Goal: Information Seeking & Learning: Learn about a topic

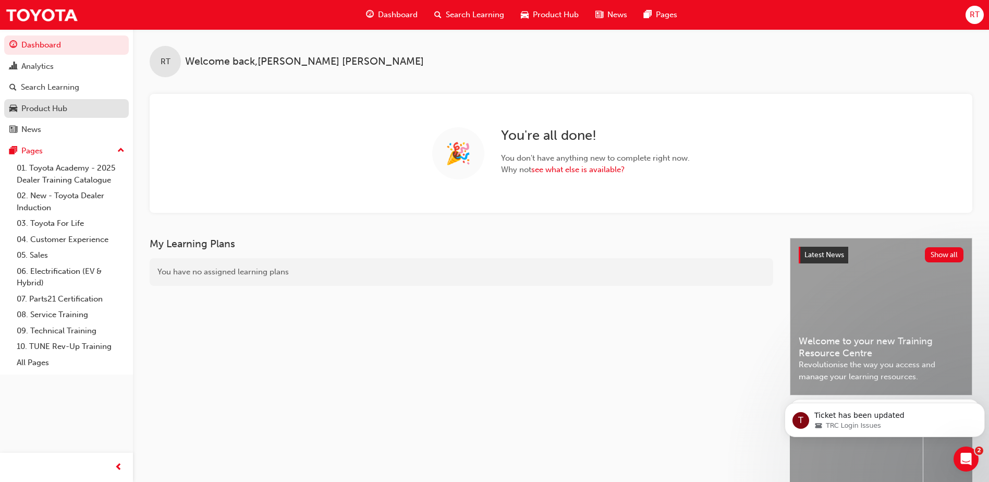
click at [54, 106] on div "Product Hub" at bounding box center [44, 109] width 46 height 12
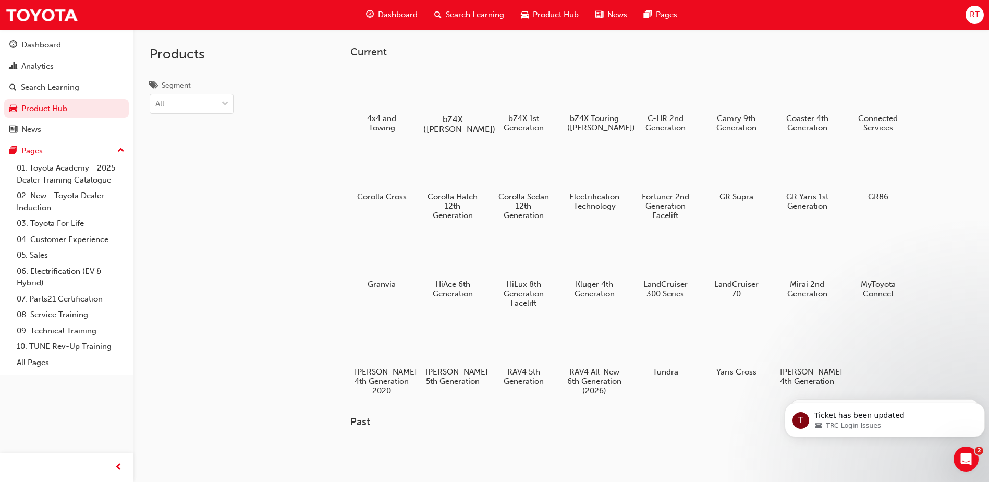
click at [464, 101] on div at bounding box center [453, 88] width 58 height 41
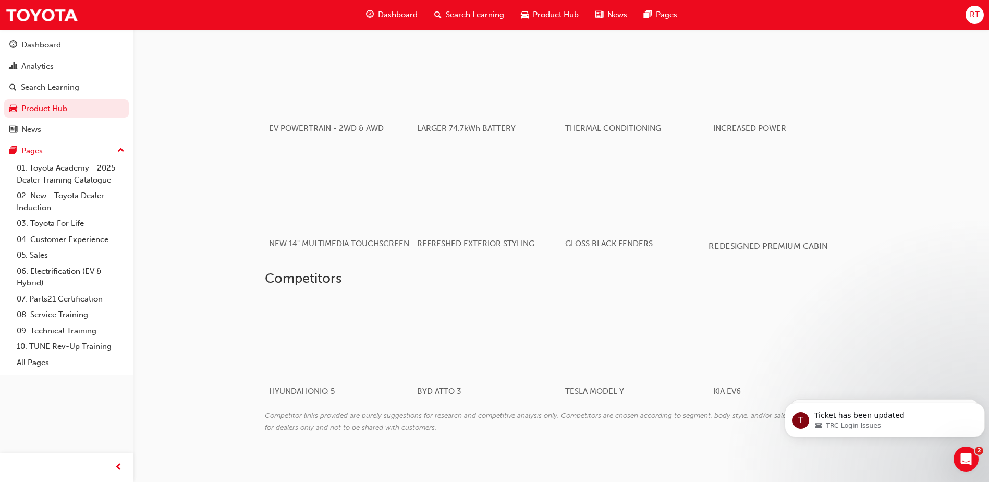
scroll to position [559, 0]
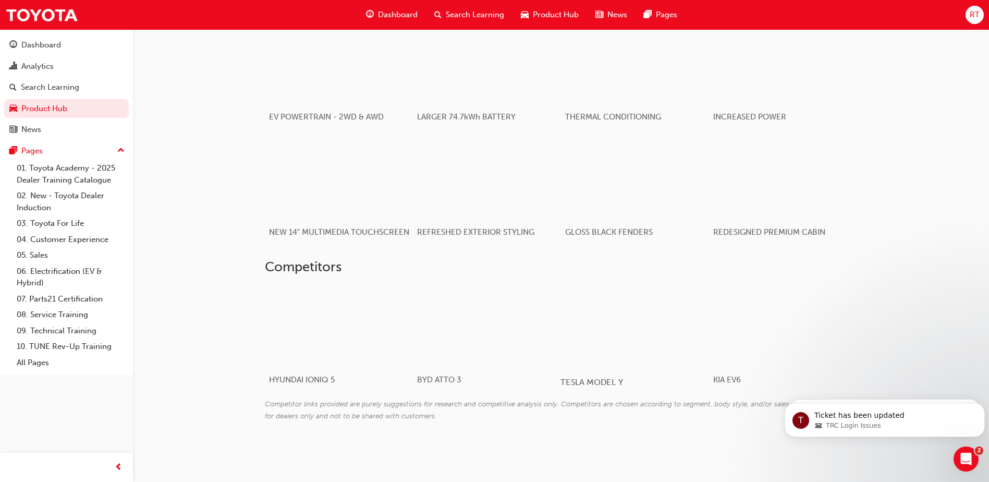
click at [607, 336] on div at bounding box center [623, 325] width 124 height 83
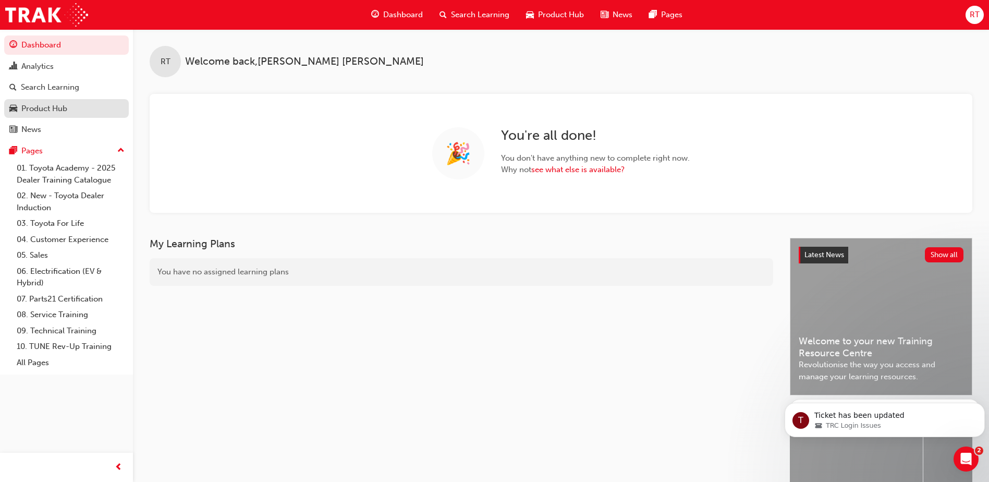
click at [30, 108] on div "Product Hub" at bounding box center [44, 109] width 46 height 12
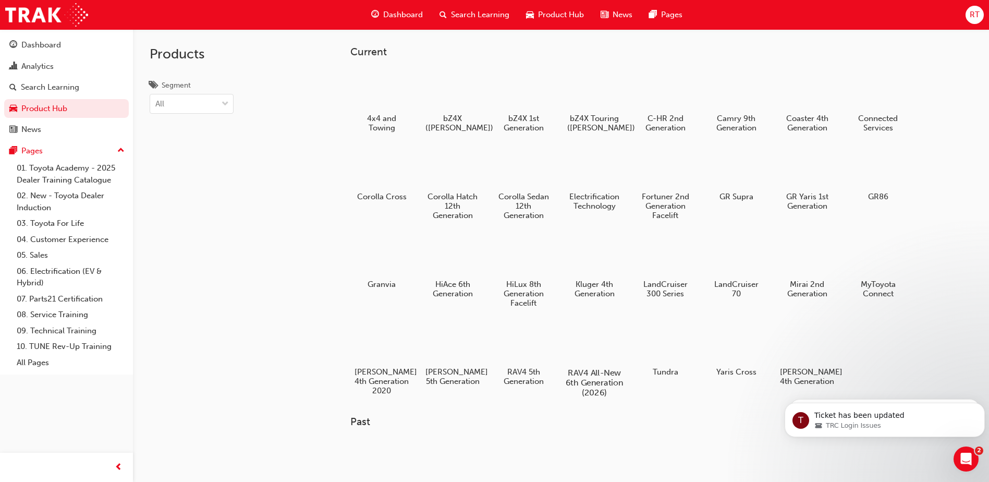
click at [597, 345] on div at bounding box center [595, 343] width 58 height 42
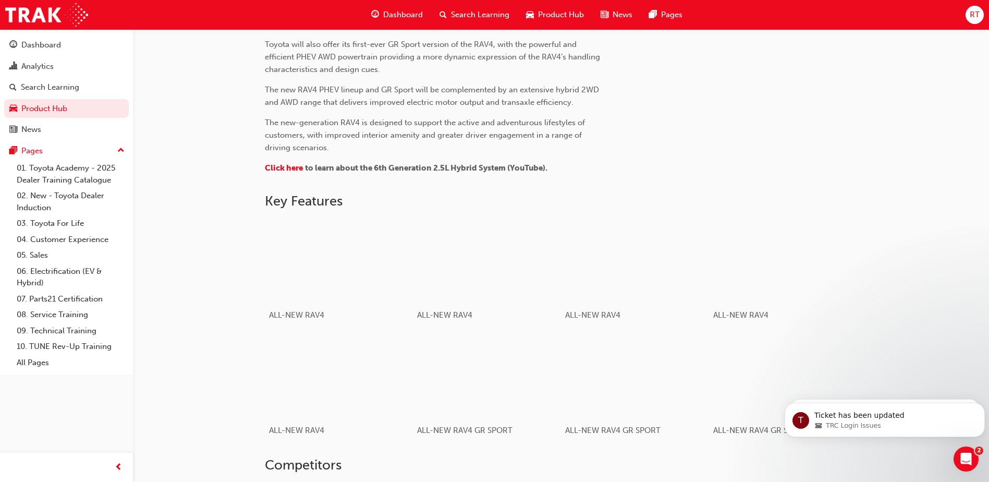
scroll to position [469, 0]
click at [332, 265] on div "button" at bounding box center [338, 258] width 149 height 83
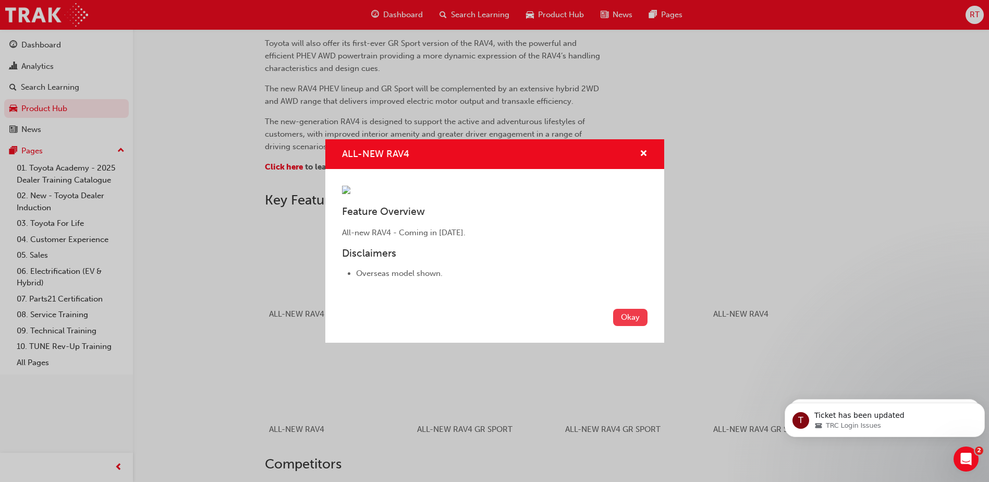
click at [631, 326] on button "Okay" at bounding box center [630, 317] width 34 height 17
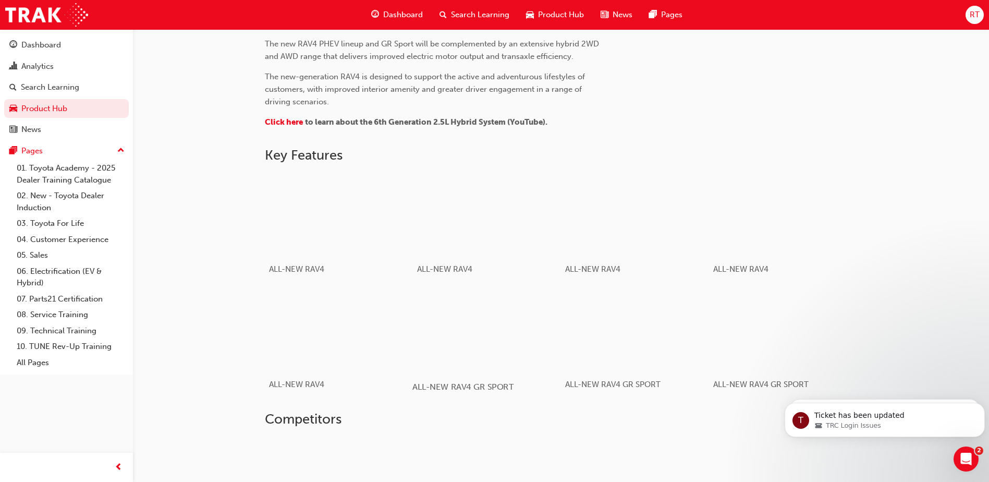
scroll to position [574, 0]
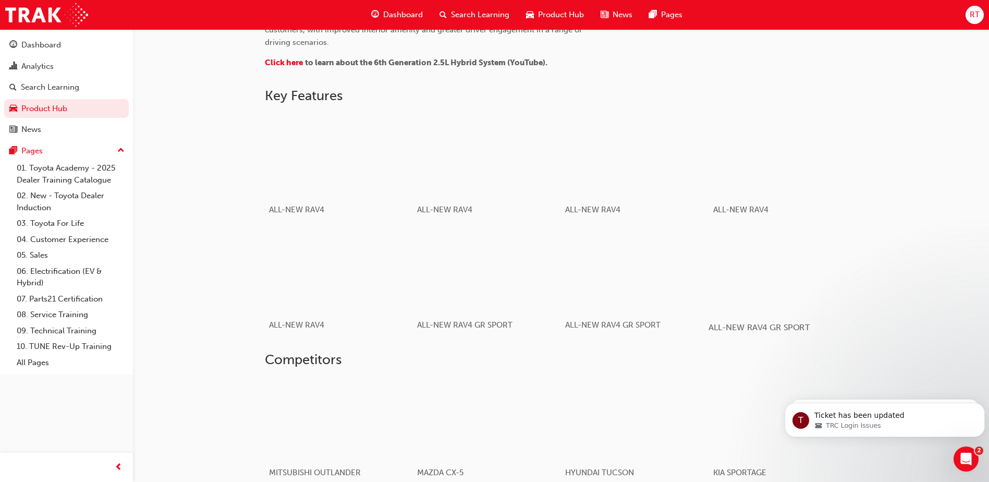
click at [774, 276] on div "button" at bounding box center [783, 269] width 149 height 83
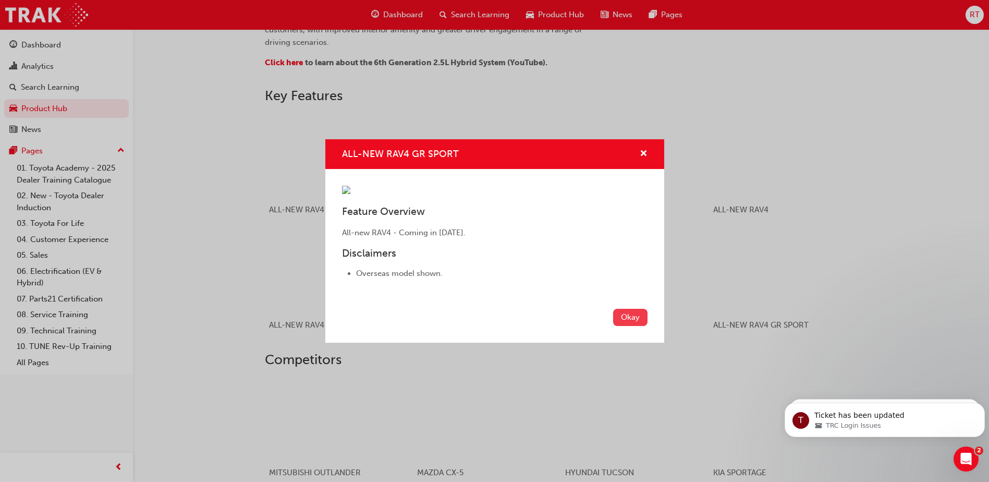
click at [628, 326] on button "Okay" at bounding box center [630, 317] width 34 height 17
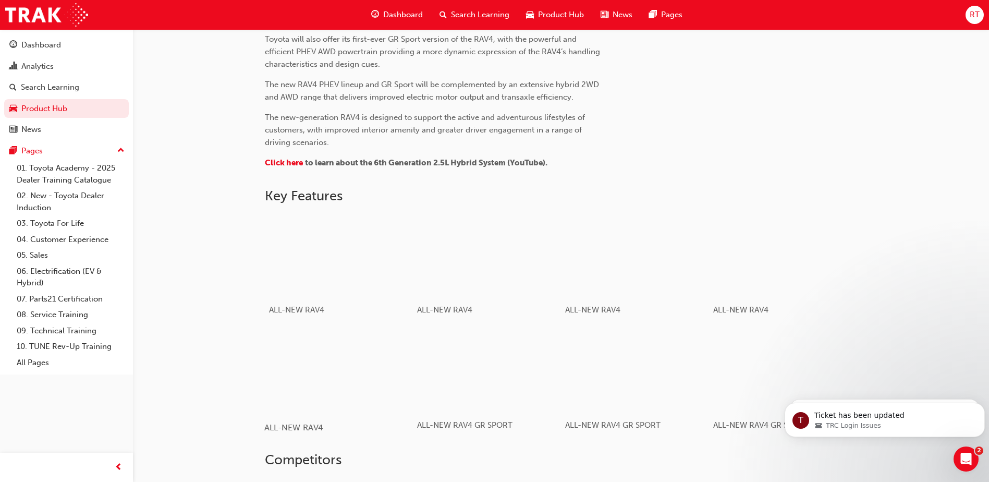
scroll to position [562, 0]
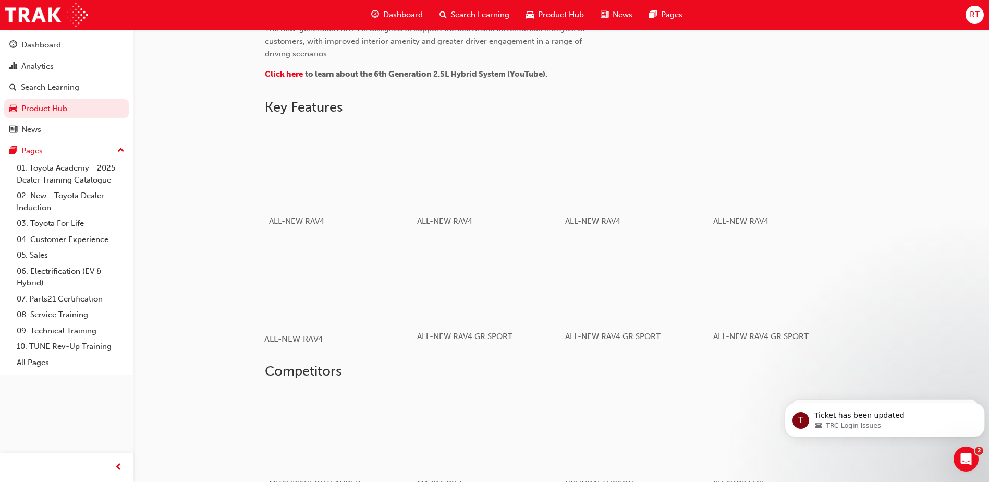
click at [335, 293] on div "button" at bounding box center [338, 281] width 149 height 83
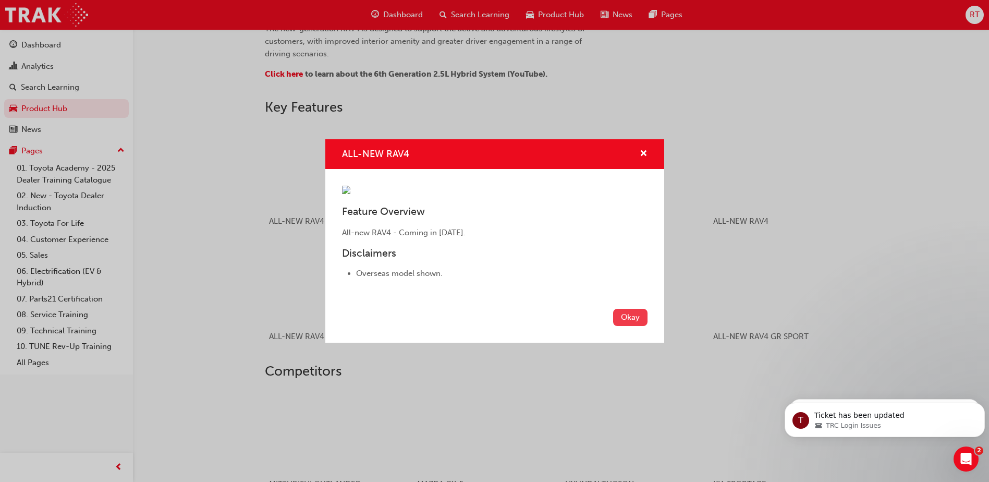
click at [631, 326] on button "Okay" at bounding box center [630, 317] width 34 height 17
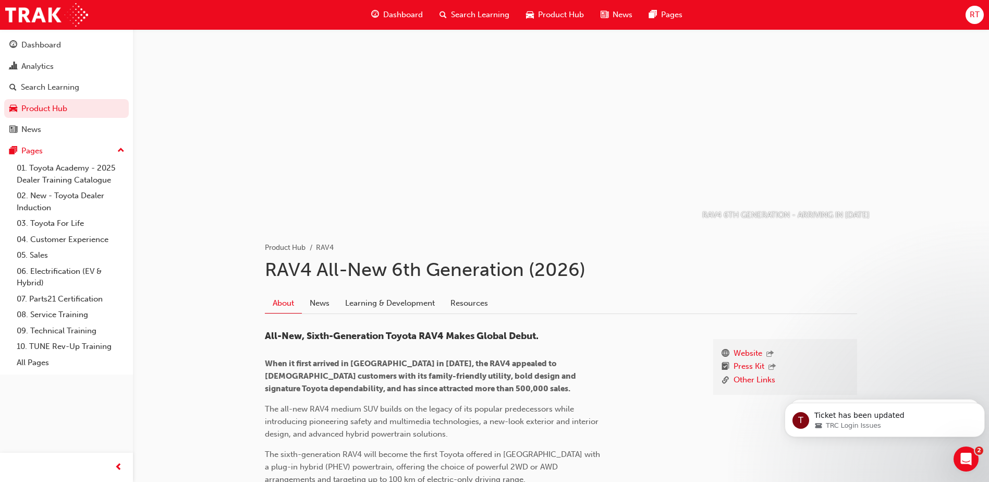
scroll to position [0, 0]
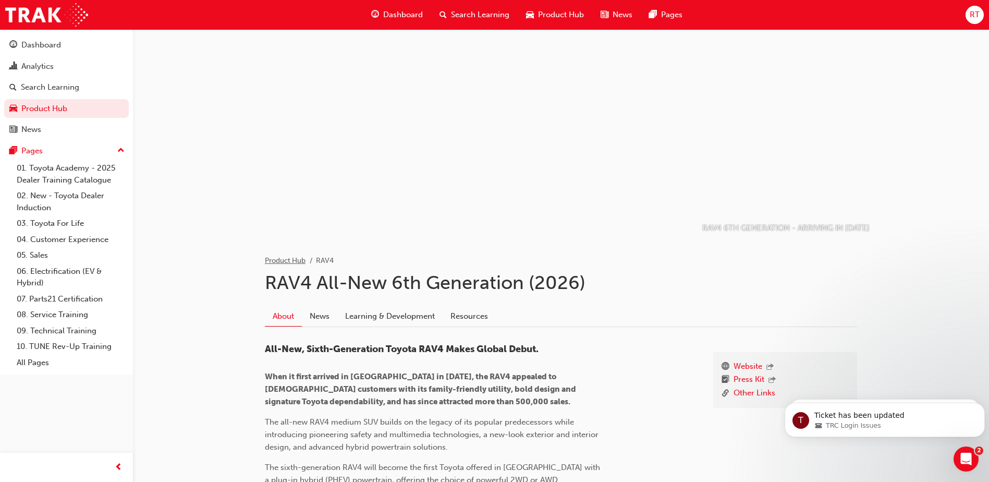
click at [276, 258] on link "Product Hub" at bounding box center [285, 260] width 41 height 9
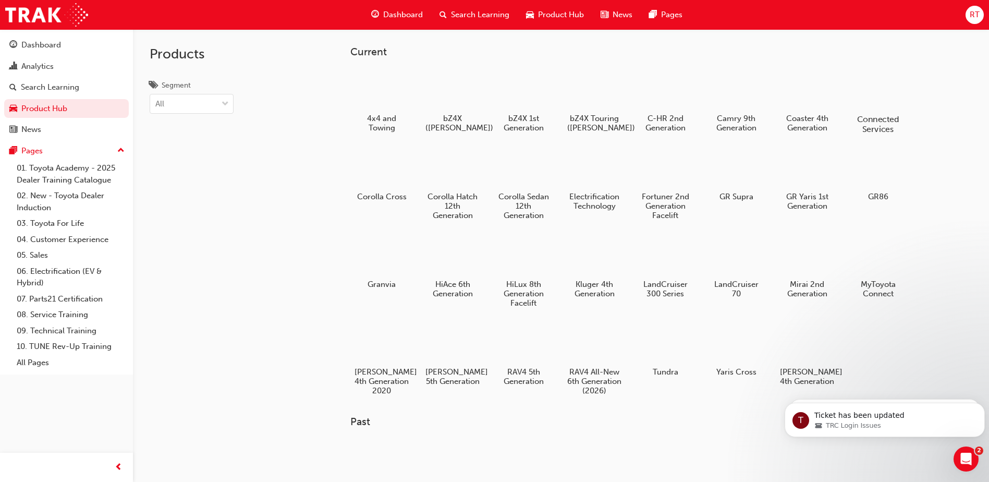
click at [872, 95] on div at bounding box center [879, 88] width 58 height 41
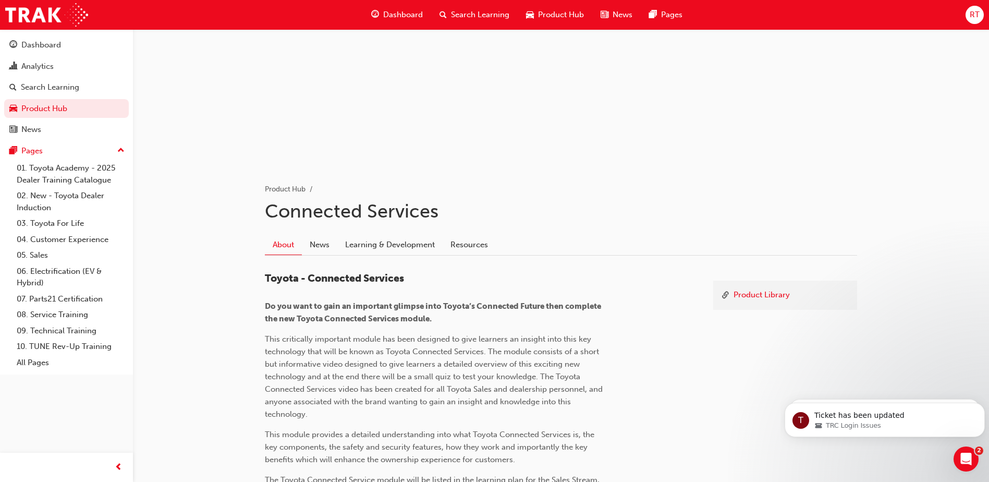
scroll to position [197, 0]
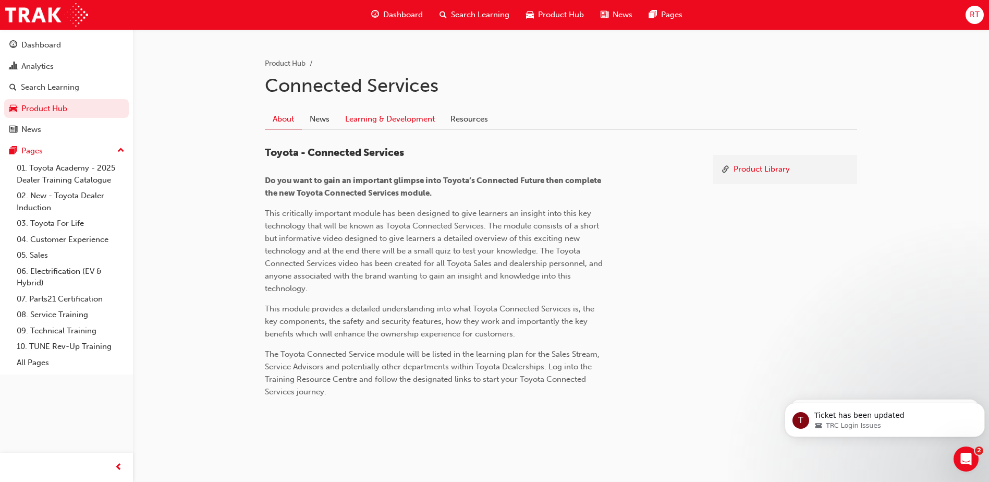
click at [375, 118] on link "Learning & Development" at bounding box center [389, 119] width 105 height 20
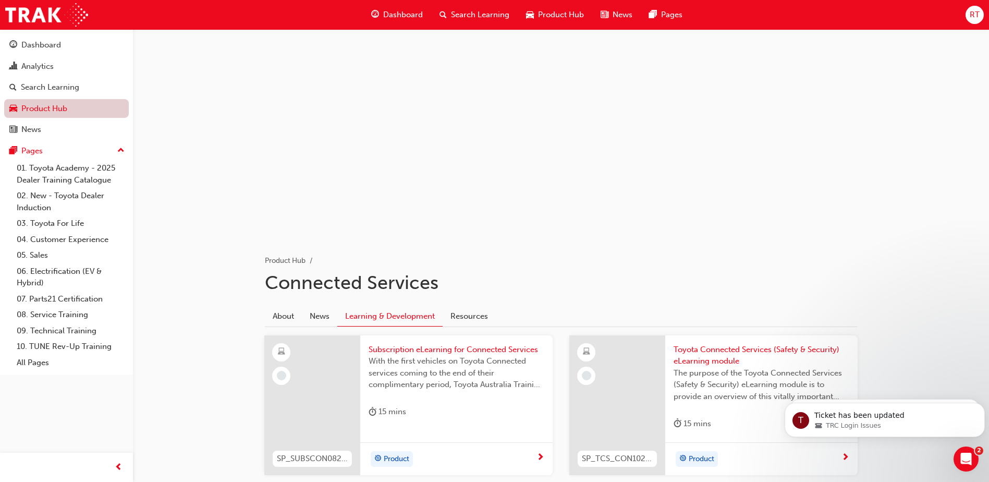
click at [29, 107] on link "Product Hub" at bounding box center [66, 108] width 125 height 19
